Goal: Information Seeking & Learning: Learn about a topic

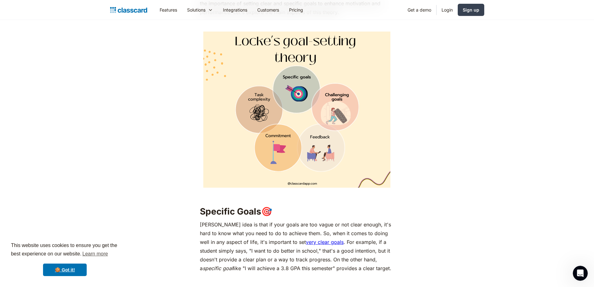
scroll to position [499, 0]
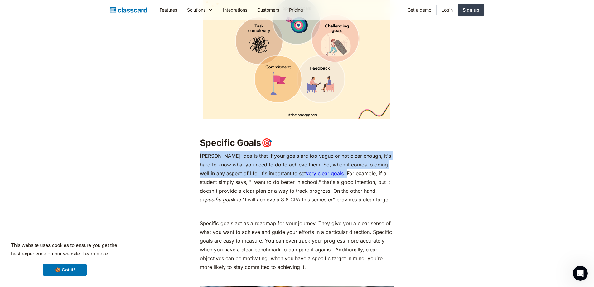
drag, startPoint x: 320, startPoint y: 153, endPoint x: 200, endPoint y: 133, distance: 121.7
click at [200, 151] on p "[PERSON_NAME] idea is that if your goals are too vague or not clear enough, it'…" at bounding box center [297, 177] width 194 height 52
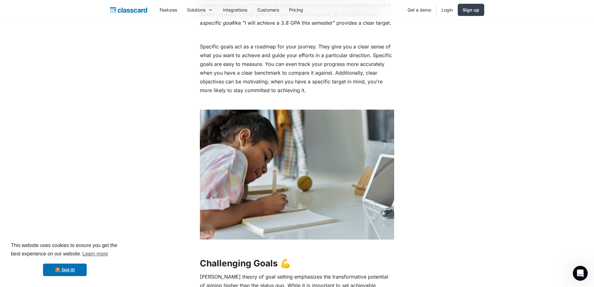
scroll to position [717, 0]
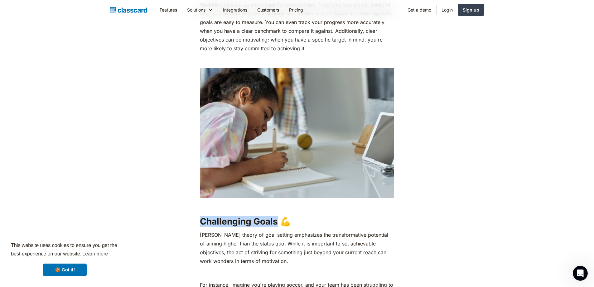
drag, startPoint x: 276, startPoint y: 201, endPoint x: 205, endPoint y: 196, distance: 70.6
copy h2 "Challenging Goals"
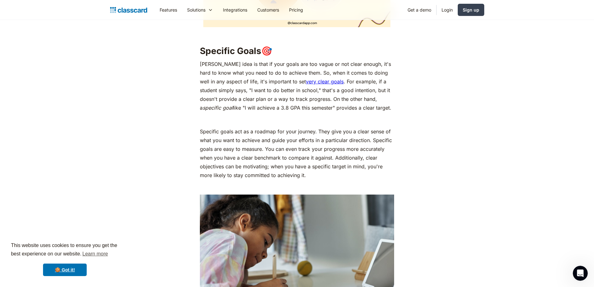
scroll to position [499, 0]
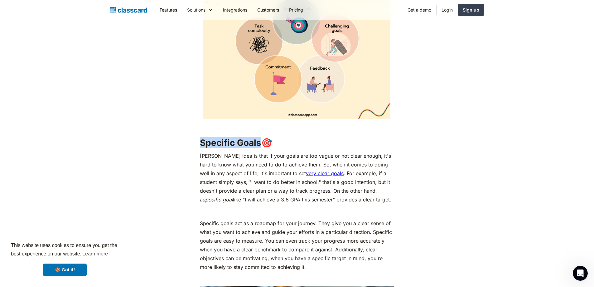
drag, startPoint x: 261, startPoint y: 119, endPoint x: 176, endPoint y: 120, distance: 84.8
copy h2 "Specific Goals"
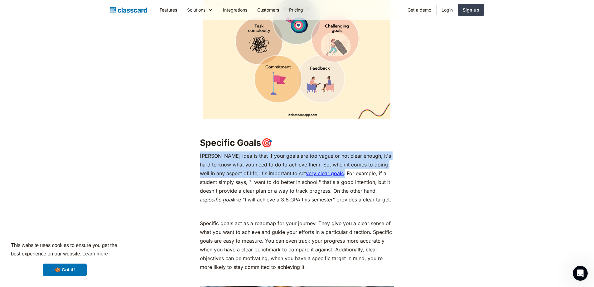
drag, startPoint x: 200, startPoint y: 134, endPoint x: 320, endPoint y: 151, distance: 121.2
click at [320, 151] on p "[PERSON_NAME] idea is that if your goals are too vague or not clear enough, it'…" at bounding box center [297, 177] width 194 height 52
copy p "[PERSON_NAME] idea is that if your goals are too vague or not clear enough, it'…"
click at [318, 151] on p "[PERSON_NAME] idea is that if your goals are too vague or not clear enough, it'…" at bounding box center [297, 177] width 194 height 52
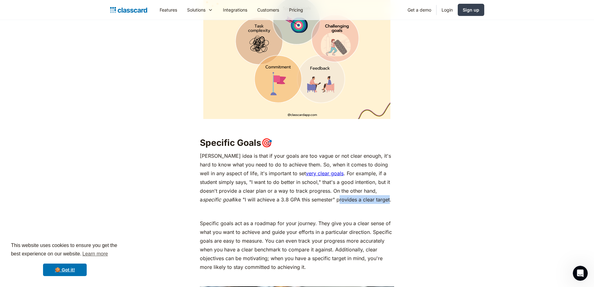
drag, startPoint x: 354, startPoint y: 181, endPoint x: 304, endPoint y: 180, distance: 50.8
click at [302, 180] on p "[PERSON_NAME] idea is that if your goals are too vague or not clear enough, it'…" at bounding box center [297, 177] width 194 height 52
drag, startPoint x: 307, startPoint y: 180, endPoint x: 369, endPoint y: 163, distance: 63.9
click at [369, 163] on p "[PERSON_NAME] idea is that if your goals are too vague or not clear enough, it'…" at bounding box center [297, 177] width 194 height 52
drag, startPoint x: 355, startPoint y: 180, endPoint x: 303, endPoint y: 177, distance: 52.8
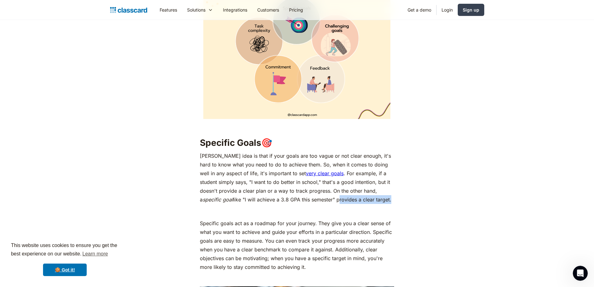
click at [303, 177] on p "[PERSON_NAME] idea is that if your goals are too vague or not clear enough, it'…" at bounding box center [297, 177] width 194 height 52
copy p "provides a clear target"
